Goal: Task Accomplishment & Management: Use online tool/utility

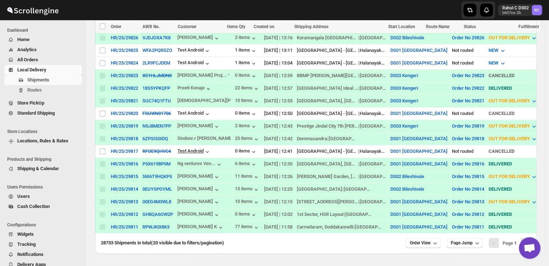
scroll to position [230, 0]
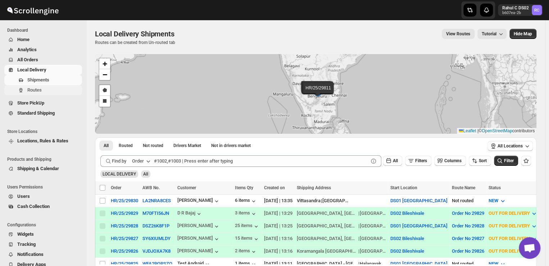
click at [37, 88] on span "Routes" at bounding box center [34, 89] width 14 height 5
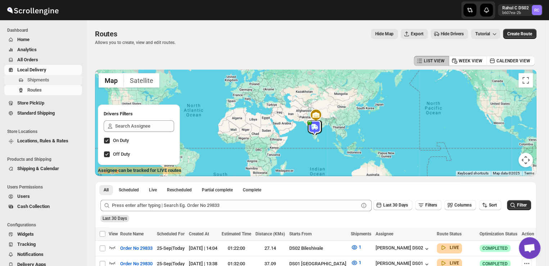
click at [49, 79] on span "Shipments" at bounding box center [53, 79] width 53 height 7
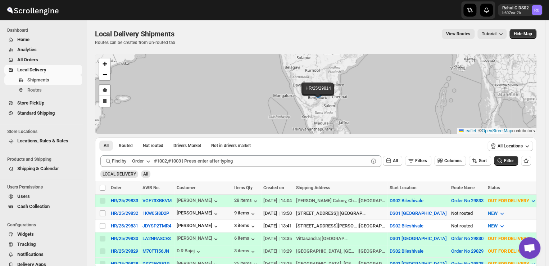
click at [102, 211] on input "Select shipment" at bounding box center [103, 213] width 6 height 6
checkbox input "true"
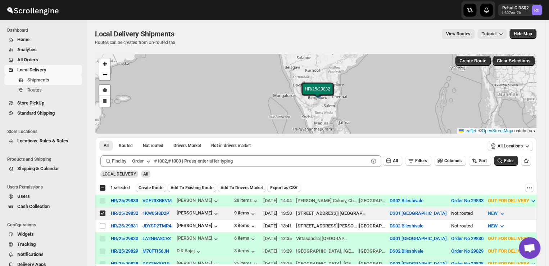
click at [155, 188] on span "Create Route" at bounding box center [151, 188] width 25 height 6
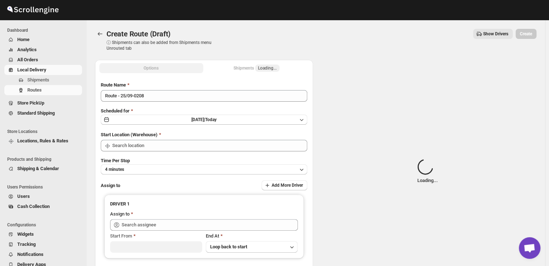
type input "DS01 [GEOGRAPHIC_DATA]"
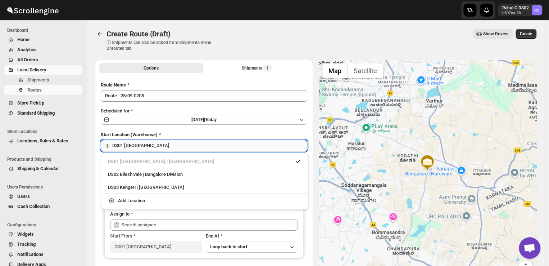
click at [153, 148] on input "DS01 [GEOGRAPHIC_DATA]" at bounding box center [209, 146] width 195 height 12
click at [116, 187] on div "DS03 Kengeri | [GEOGRAPHIC_DATA]" at bounding box center [205, 187] width 194 height 7
type input "DS03 Kengeri"
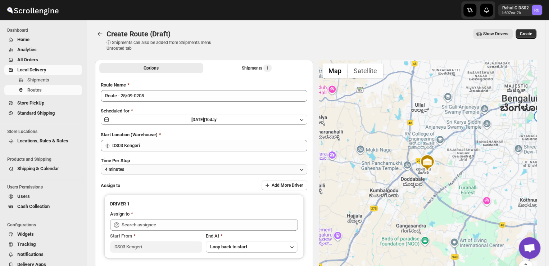
click at [150, 168] on button "4 minutes" at bounding box center [204, 169] width 207 height 10
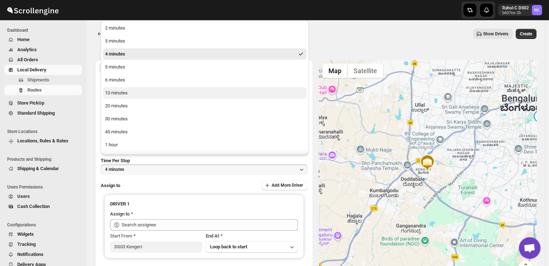
click at [117, 90] on div "10 minutes" at bounding box center [116, 92] width 23 height 7
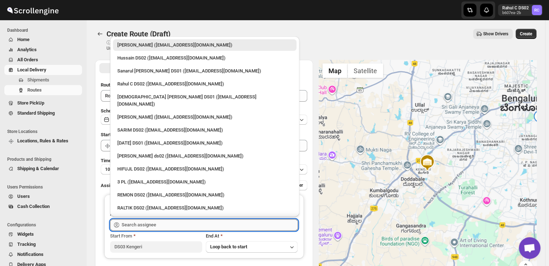
click at [163, 222] on input "text" at bounding box center [210, 225] width 176 height 12
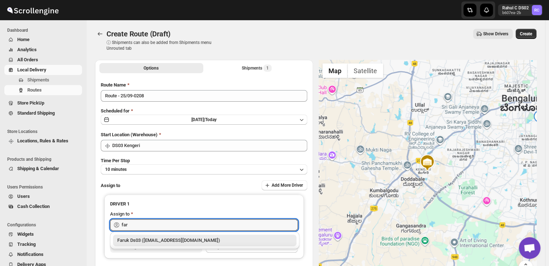
click at [144, 241] on div "Faruk Ds03 ([EMAIL_ADDRESS][DOMAIN_NAME])" at bounding box center [204, 239] width 175 height 7
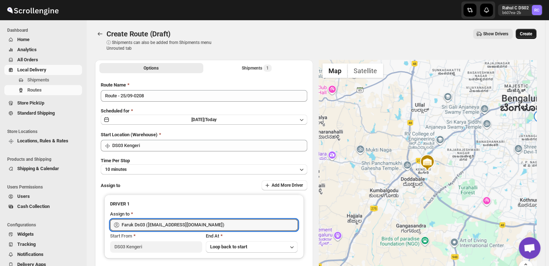
type input "Faruk Ds03 ([EMAIL_ADDRESS][DOMAIN_NAME])"
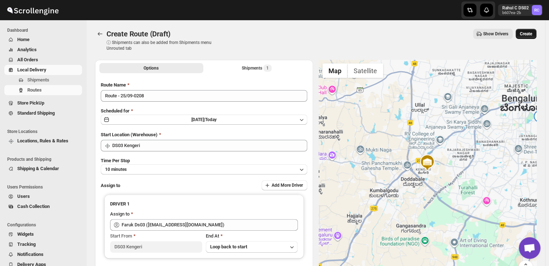
click at [528, 33] on span "Create" at bounding box center [526, 34] width 12 height 6
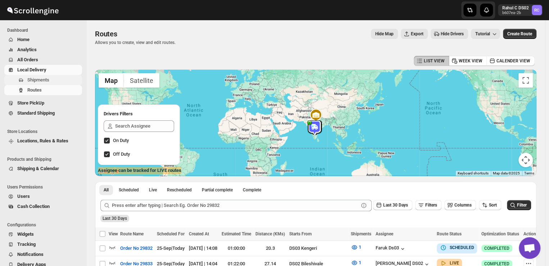
click at [47, 80] on span "Shipments" at bounding box center [38, 79] width 22 height 5
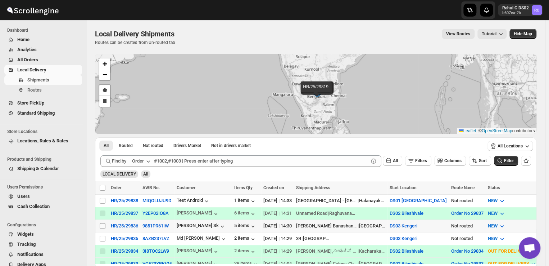
click at [102, 225] on input "Select shipment" at bounding box center [103, 226] width 6 height 6
checkbox input "true"
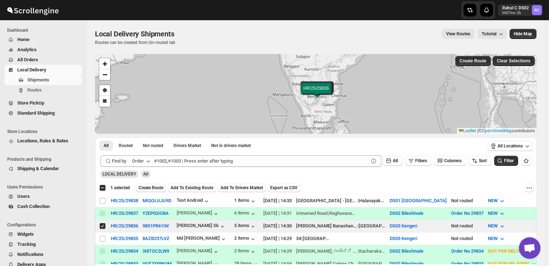
click at [151, 187] on span "Create Route" at bounding box center [151, 188] width 25 height 6
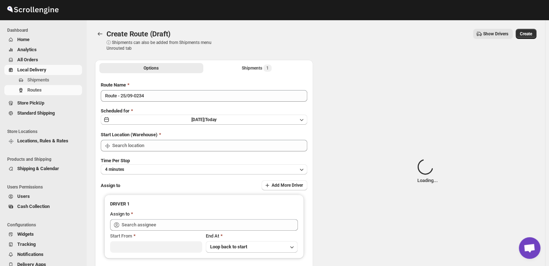
type input "DS03 Kengeri"
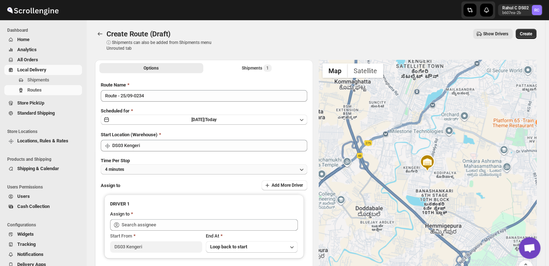
click at [132, 168] on button "4 minutes" at bounding box center [204, 169] width 207 height 10
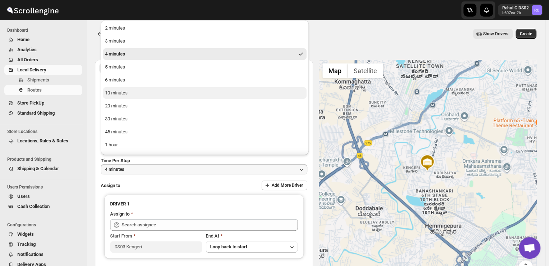
click at [119, 92] on div "10 minutes" at bounding box center [116, 92] width 23 height 7
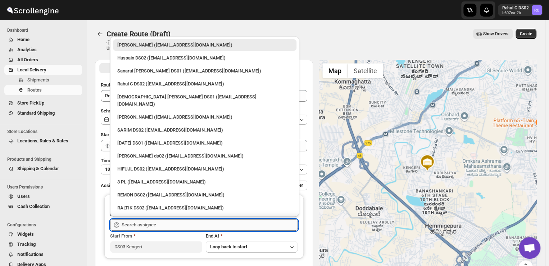
click at [168, 225] on input "text" at bounding box center [210, 225] width 176 height 12
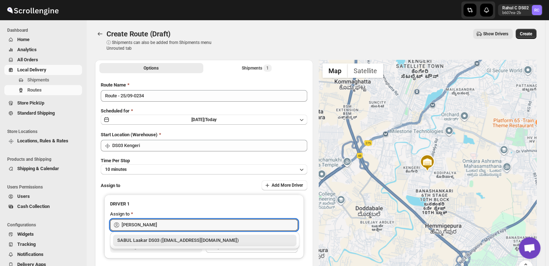
click at [171, 240] on div "SABUL Laakar DS03 ([EMAIL_ADDRESS][DOMAIN_NAME])" at bounding box center [204, 239] width 175 height 7
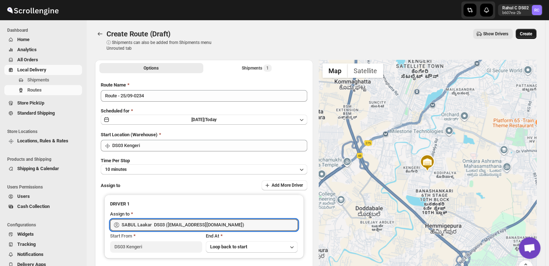
type input "SABUL Laakar DS03 ([EMAIL_ADDRESS][DOMAIN_NAME])"
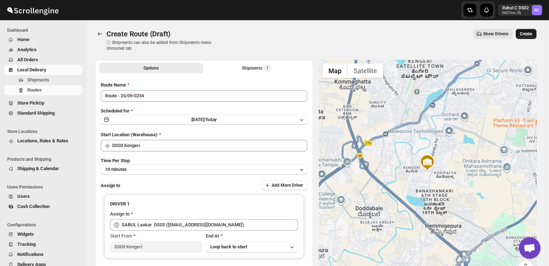
click at [532, 32] on span "Create" at bounding box center [526, 34] width 12 height 6
